Goal: Task Accomplishment & Management: Use online tool/utility

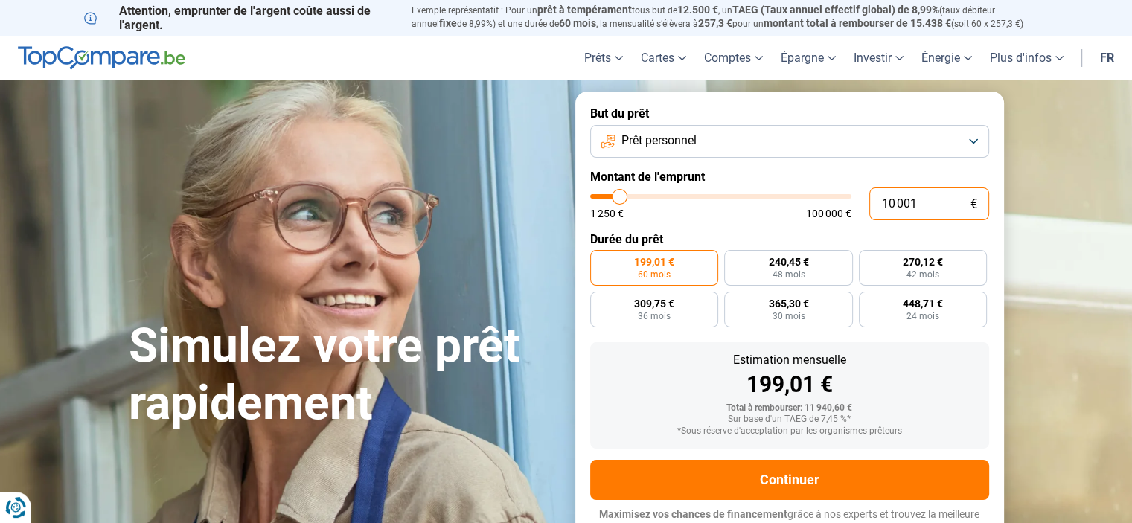
drag, startPoint x: 935, startPoint y: 204, endPoint x: 851, endPoint y: 211, distance: 83.7
click at [851, 211] on div "10 001 € 1 250 € 100 000 €" at bounding box center [789, 204] width 399 height 33
type input "1"
type input "1250"
type input "17"
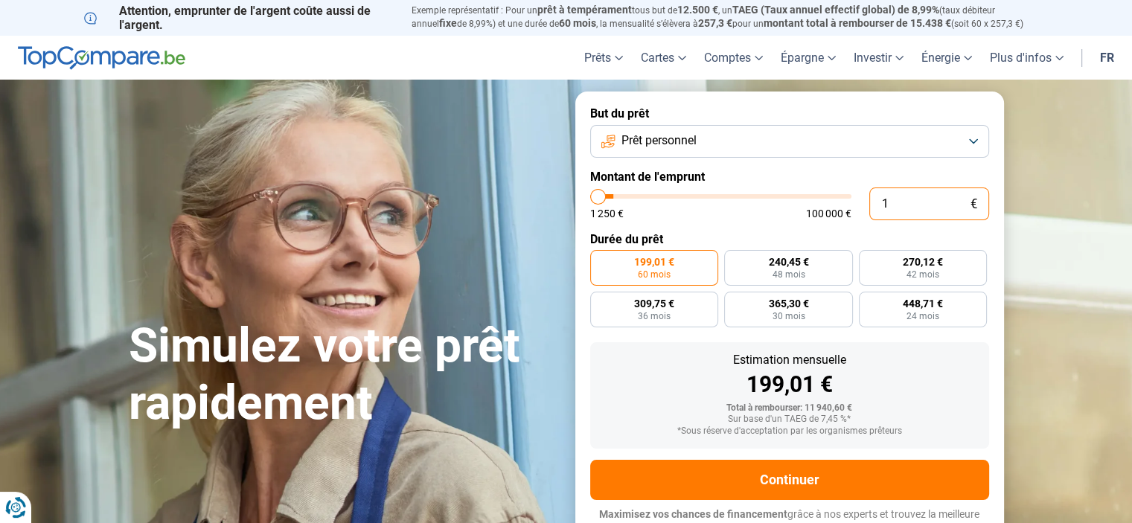
type input "1250"
type input "170"
type input "1250"
type input "1 700"
type input "1750"
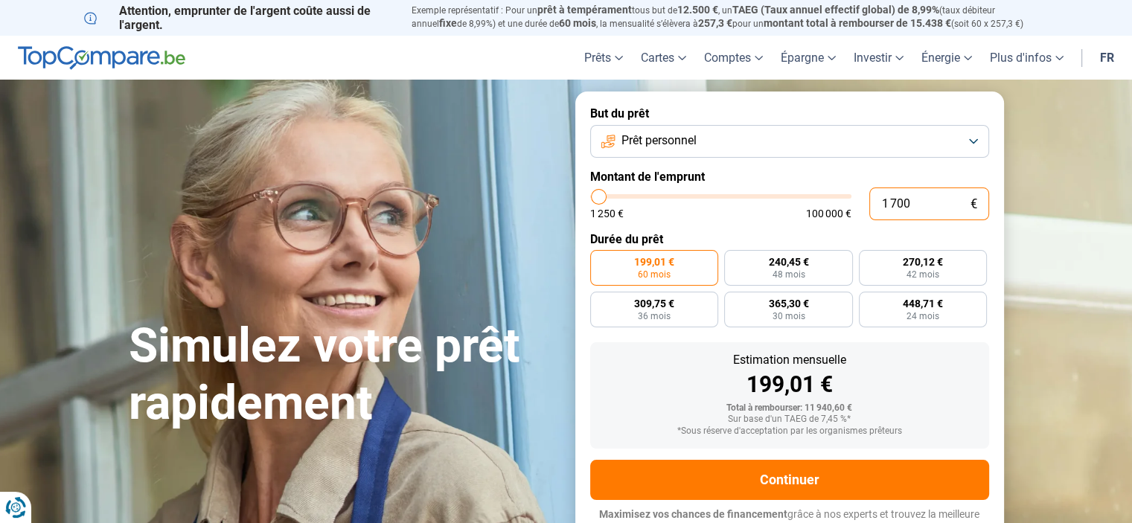
type input "17 000"
type input "17000"
radio input "false"
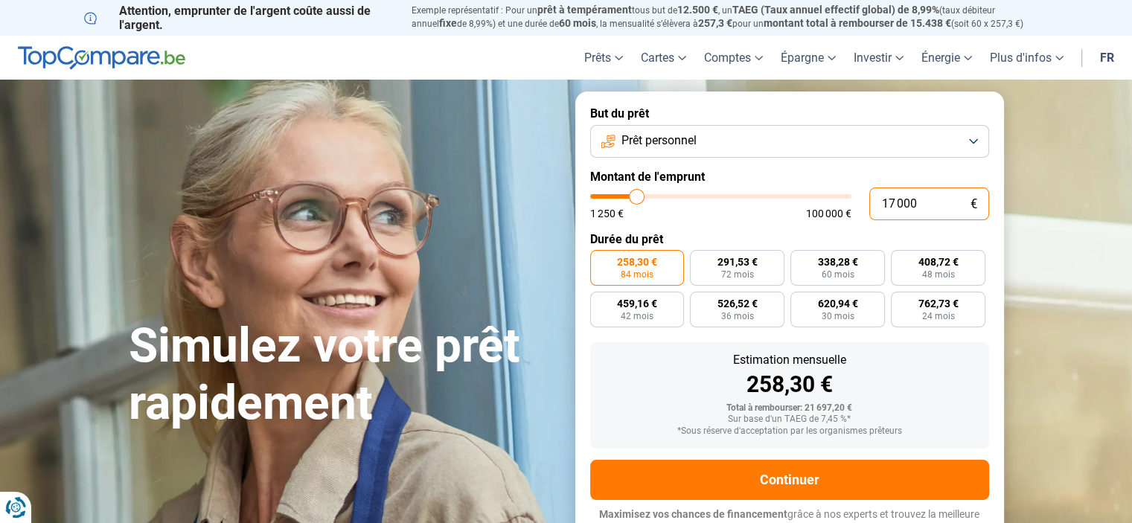
scroll to position [14, 0]
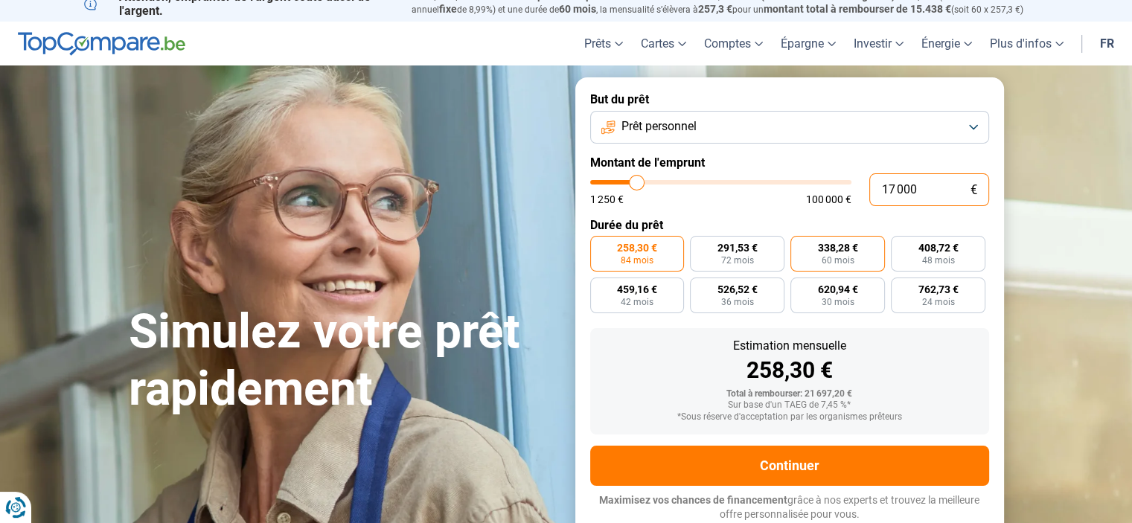
type input "17 000"
click at [841, 249] on span "338,28 €" at bounding box center [838, 248] width 40 height 10
click at [800, 246] on input "338,28 € 60 mois" at bounding box center [795, 241] width 10 height 10
radio input "true"
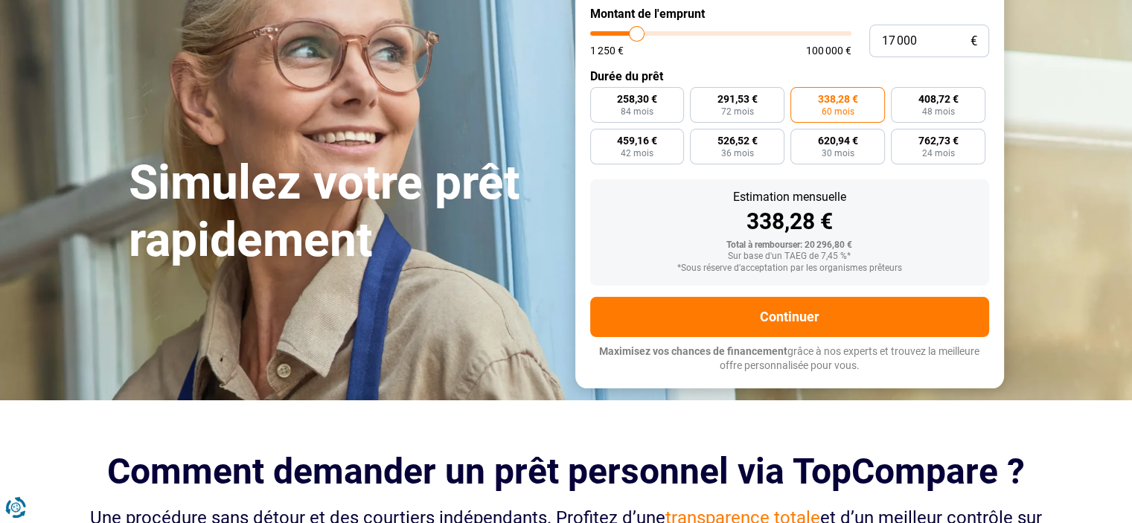
scroll to position [89, 0]
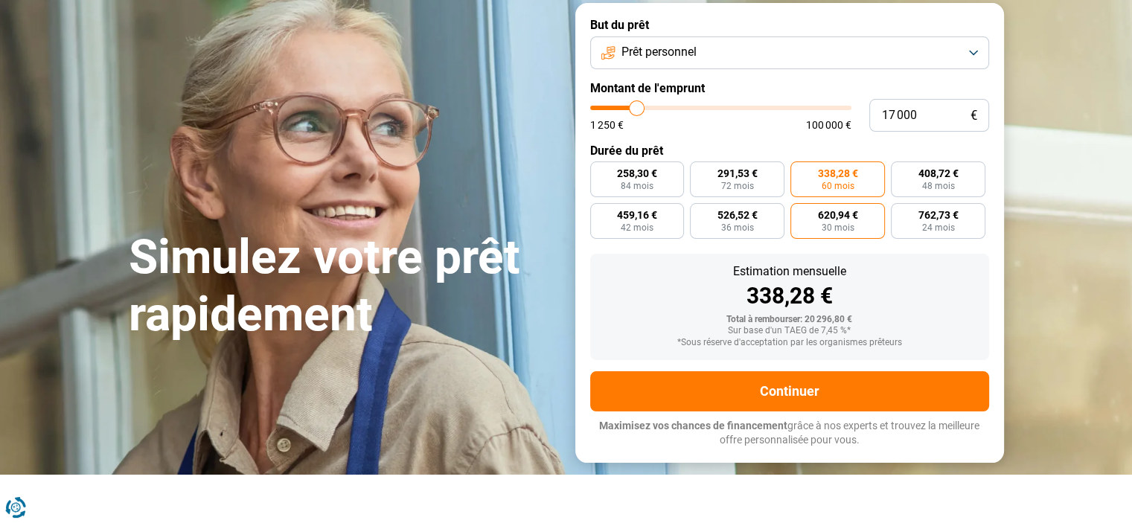
click at [857, 220] on span "620,94 €" at bounding box center [838, 215] width 40 height 10
click at [800, 213] on input "620,94 € 30 mois" at bounding box center [795, 208] width 10 height 10
radio input "true"
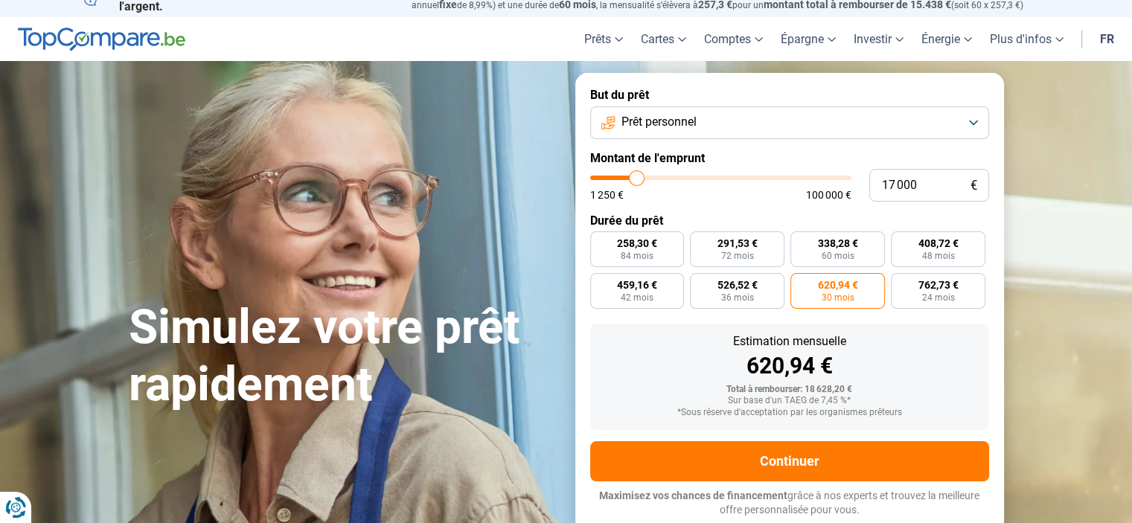
scroll to position [14, 0]
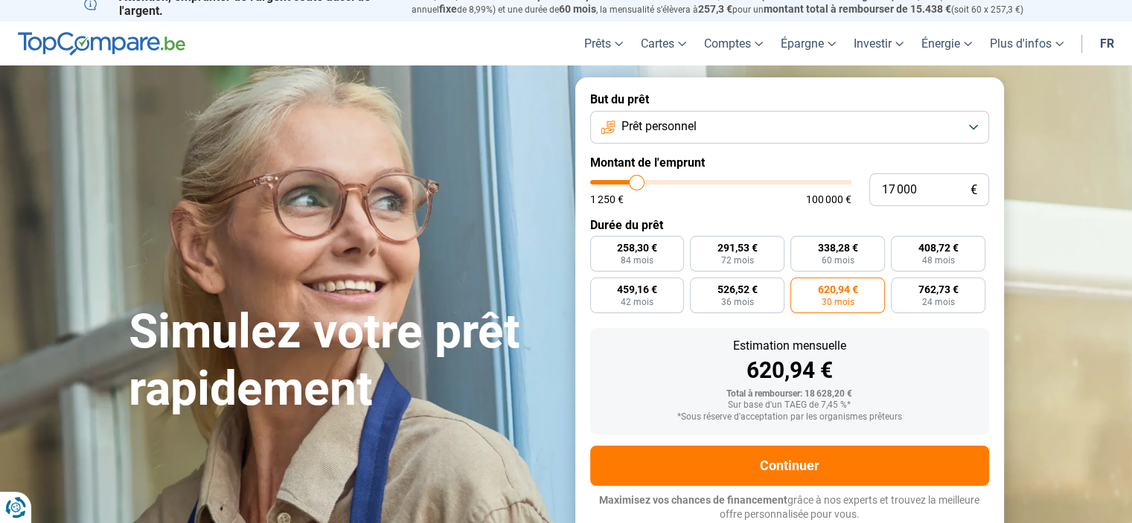
click at [773, 170] on form "But du prêt Prêt personnel Montant de l'emprunt 17 000 € 1 250 € 100 000 € Duré…" at bounding box center [789, 306] width 429 height 459
click at [761, 246] on label "291,53 € 72 mois" at bounding box center [737, 254] width 95 height 36
click at [700, 246] on input "291,53 € 72 mois" at bounding box center [695, 241] width 10 height 10
radio input "true"
click at [832, 247] on span "338,28 €" at bounding box center [838, 248] width 40 height 10
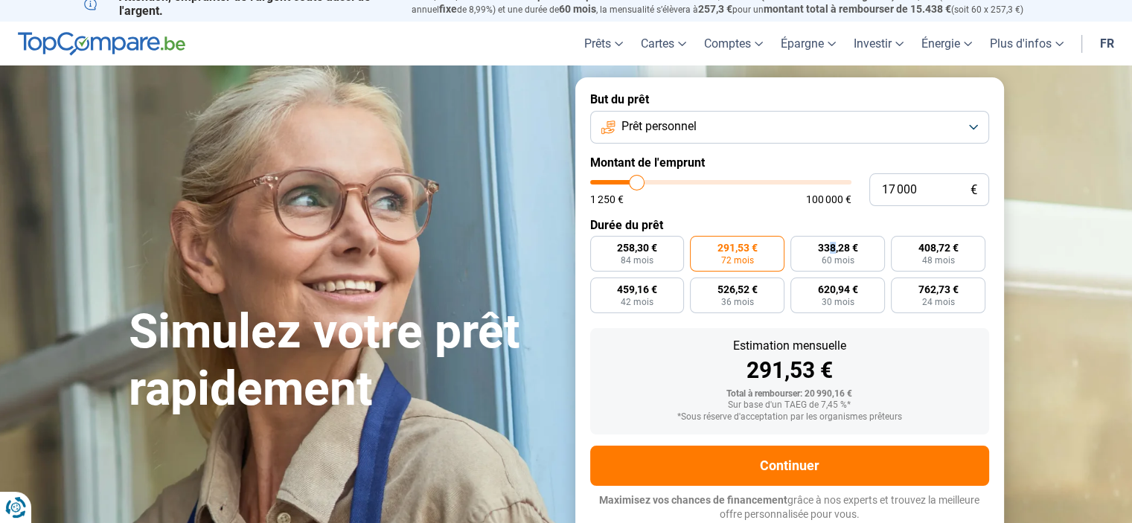
click at [841, 115] on button "Prêt personnel" at bounding box center [789, 127] width 399 height 33
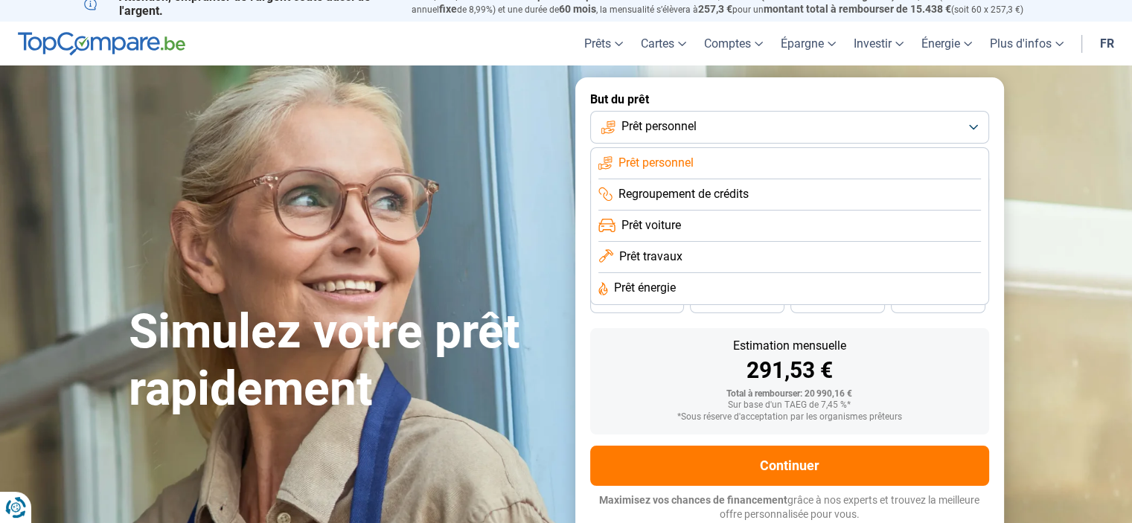
click at [841, 115] on button "Prêt personnel" at bounding box center [789, 127] width 399 height 33
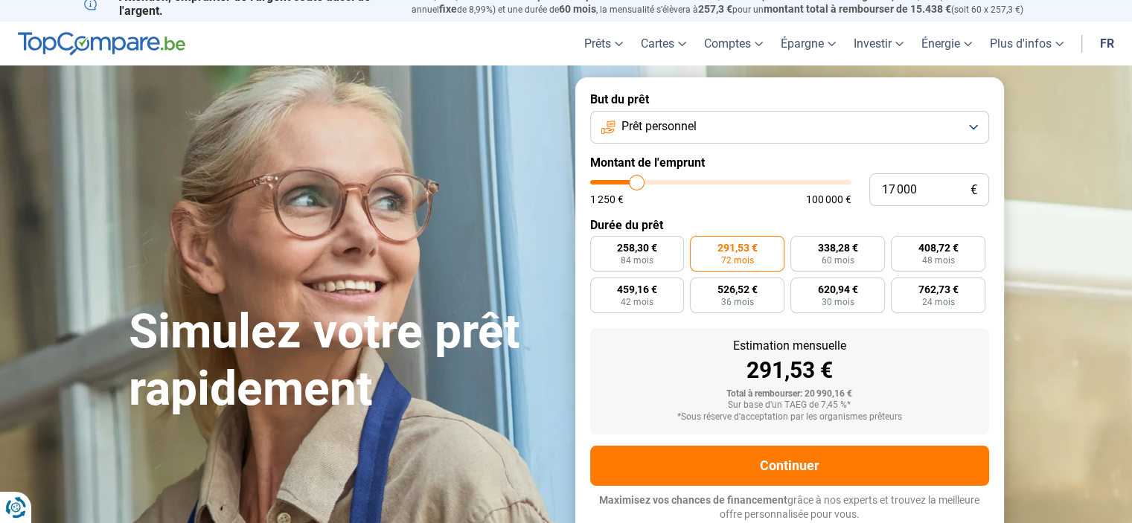
click at [685, 355] on div "Estimation mensuelle 291,53 €" at bounding box center [789, 361] width 375 height 42
click at [824, 231] on label "Durée du prêt" at bounding box center [789, 225] width 399 height 14
click at [823, 252] on span "338,28 €" at bounding box center [838, 248] width 40 height 10
click at [800, 246] on input "338,28 € 60 mois" at bounding box center [795, 241] width 10 height 10
radio input "true"
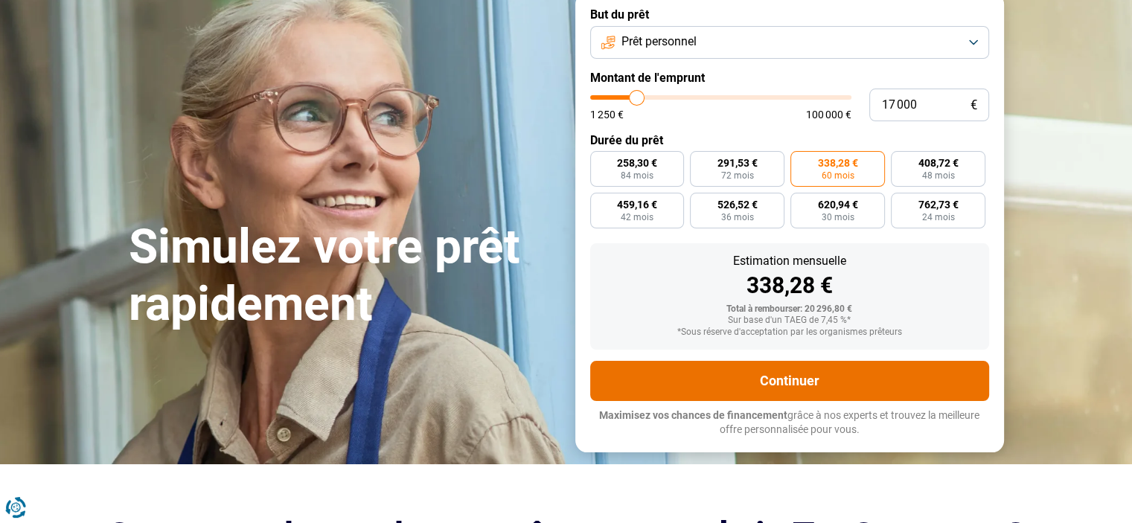
scroll to position [237, 0]
